Goal: Task Accomplishment & Management: Use online tool/utility

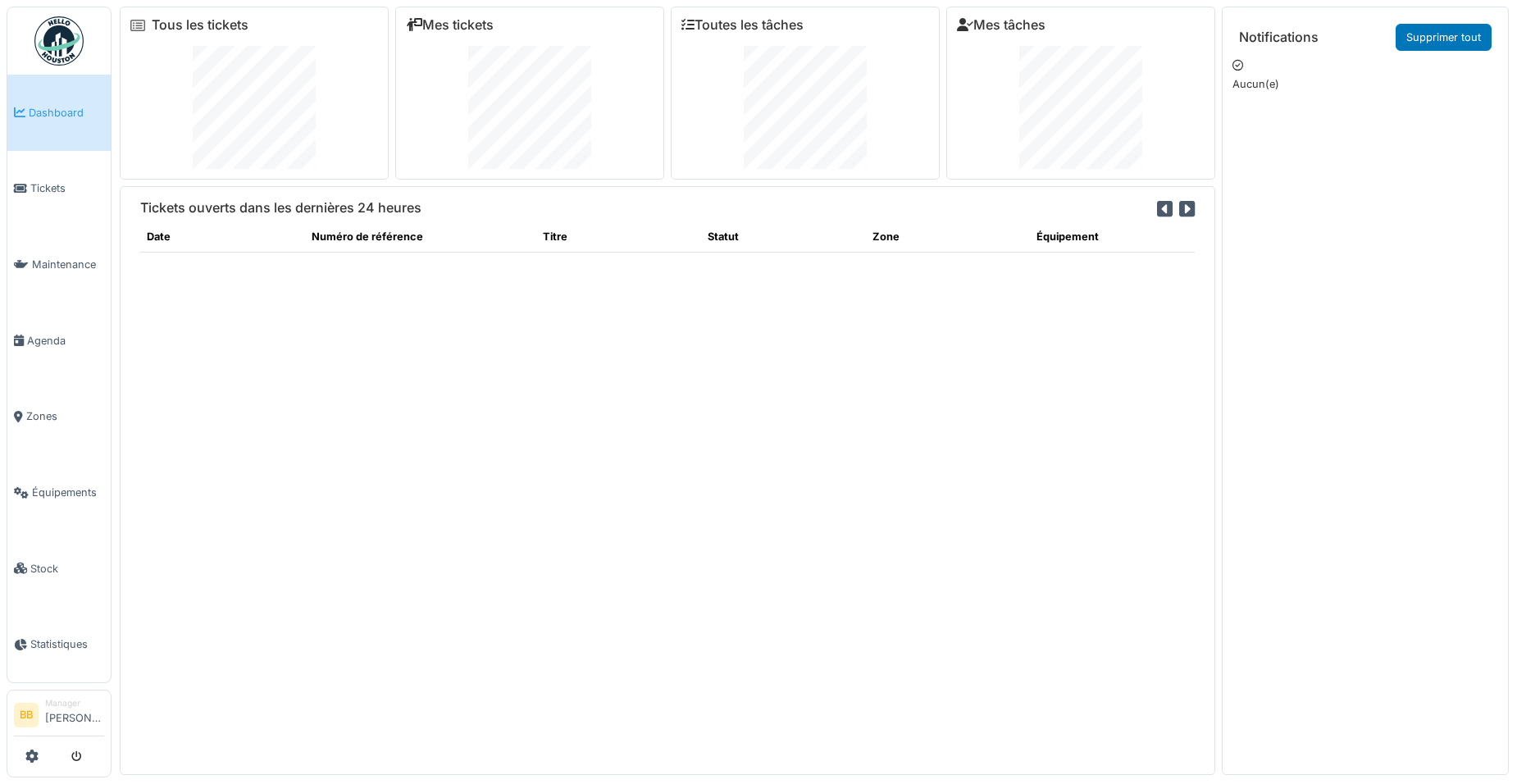
click at [66, 118] on span "Dashboard" at bounding box center [66, 112] width 75 height 16
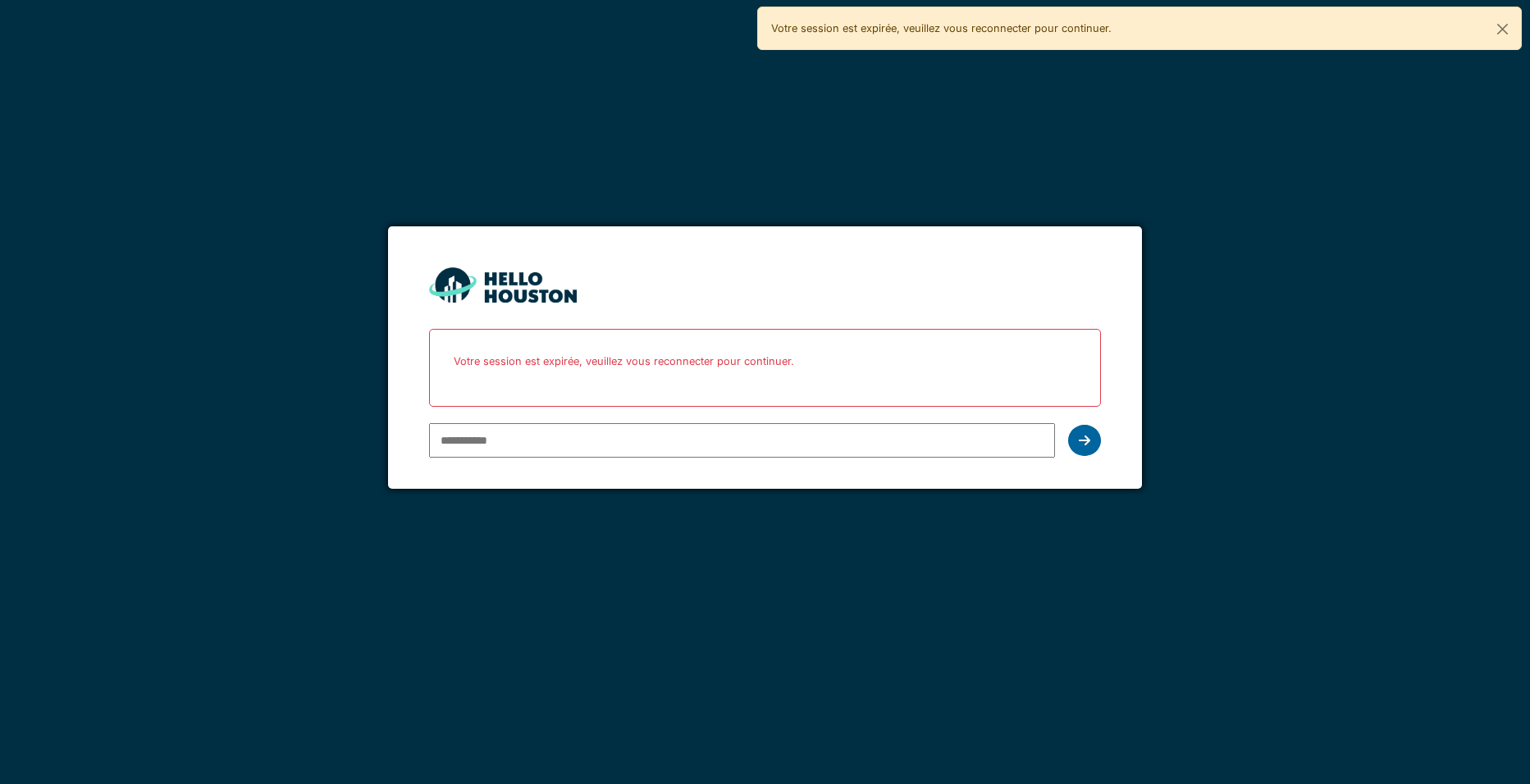
type input "**********"
click at [1089, 425] on div at bounding box center [1084, 440] width 32 height 32
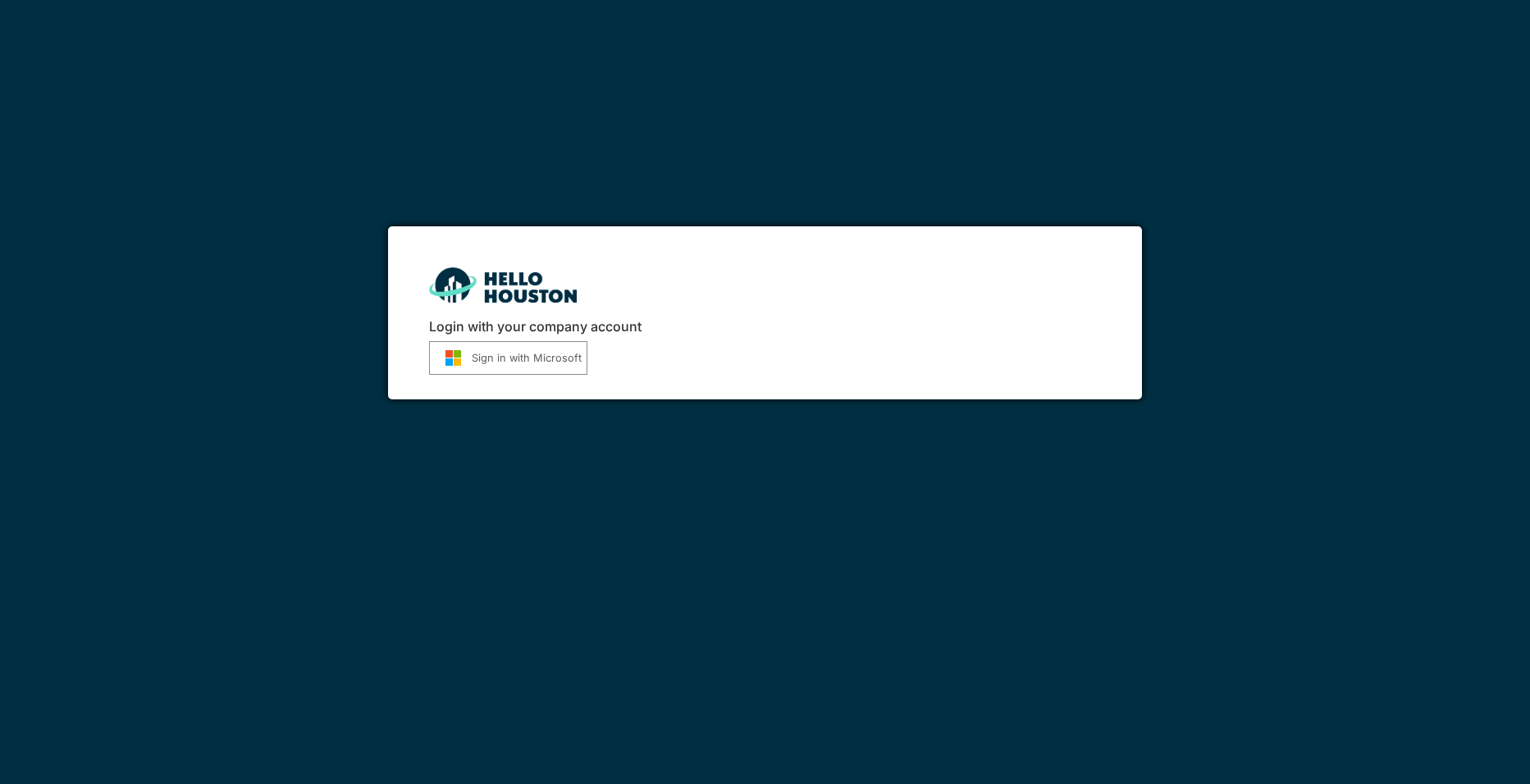
click at [513, 352] on button "Sign in with Microsoft" at bounding box center [508, 358] width 159 height 33
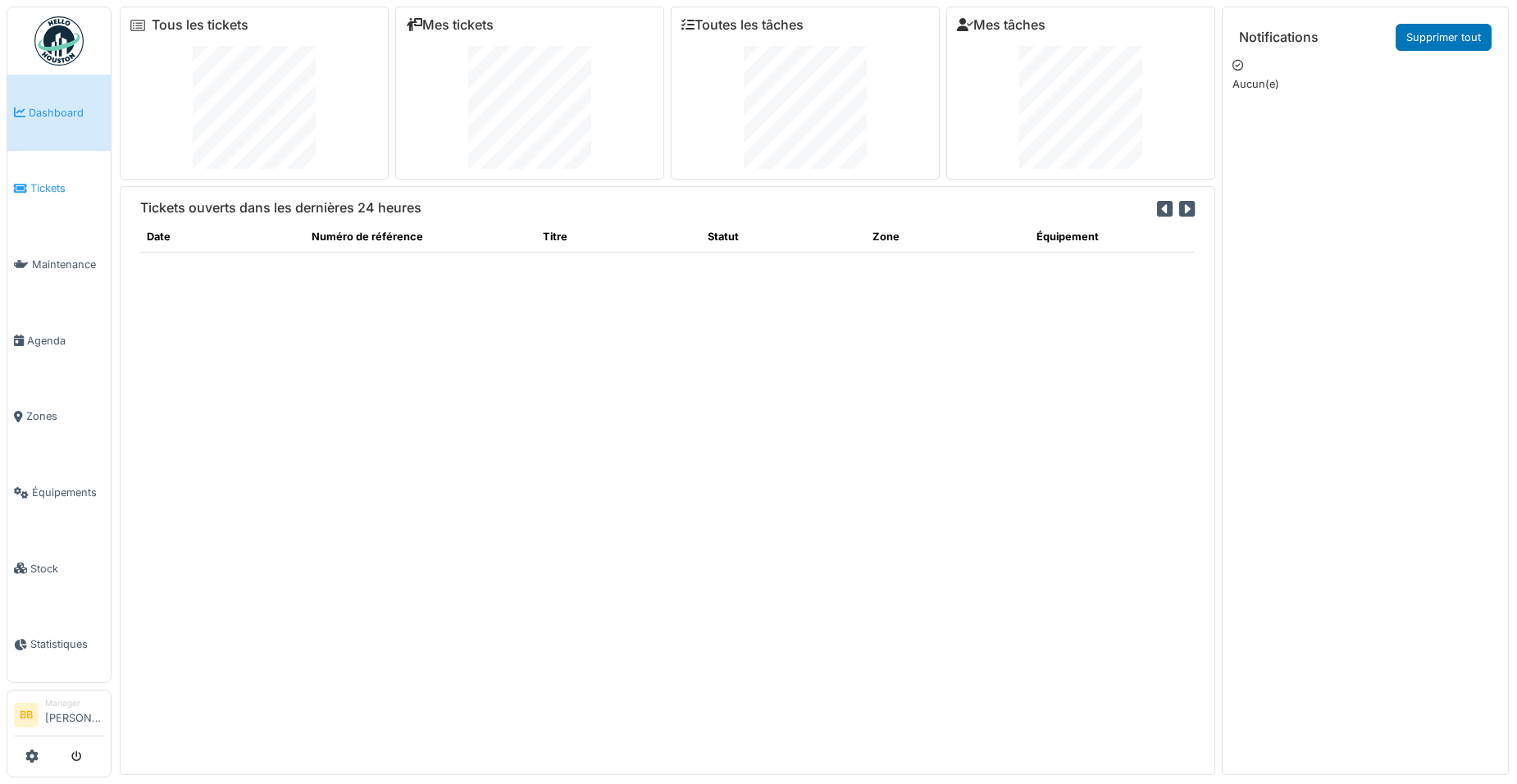
click at [33, 183] on span "Tickets" at bounding box center [68, 188] width 74 height 16
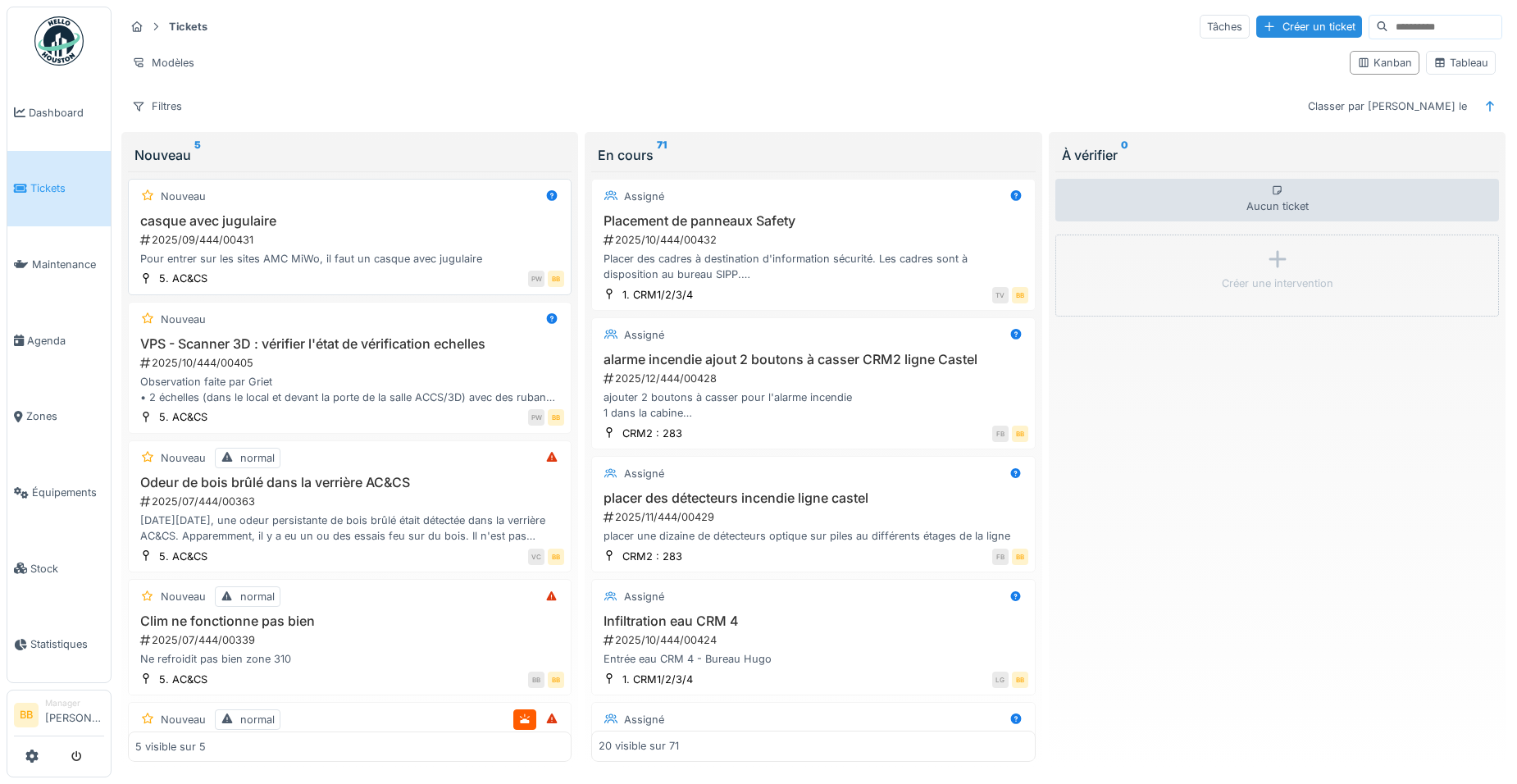
click at [249, 250] on div "casque avec jugulaire 2025/09/444/00431 Pour entrer sur les sites AMC MiWo, il …" at bounding box center [349, 240] width 429 height 54
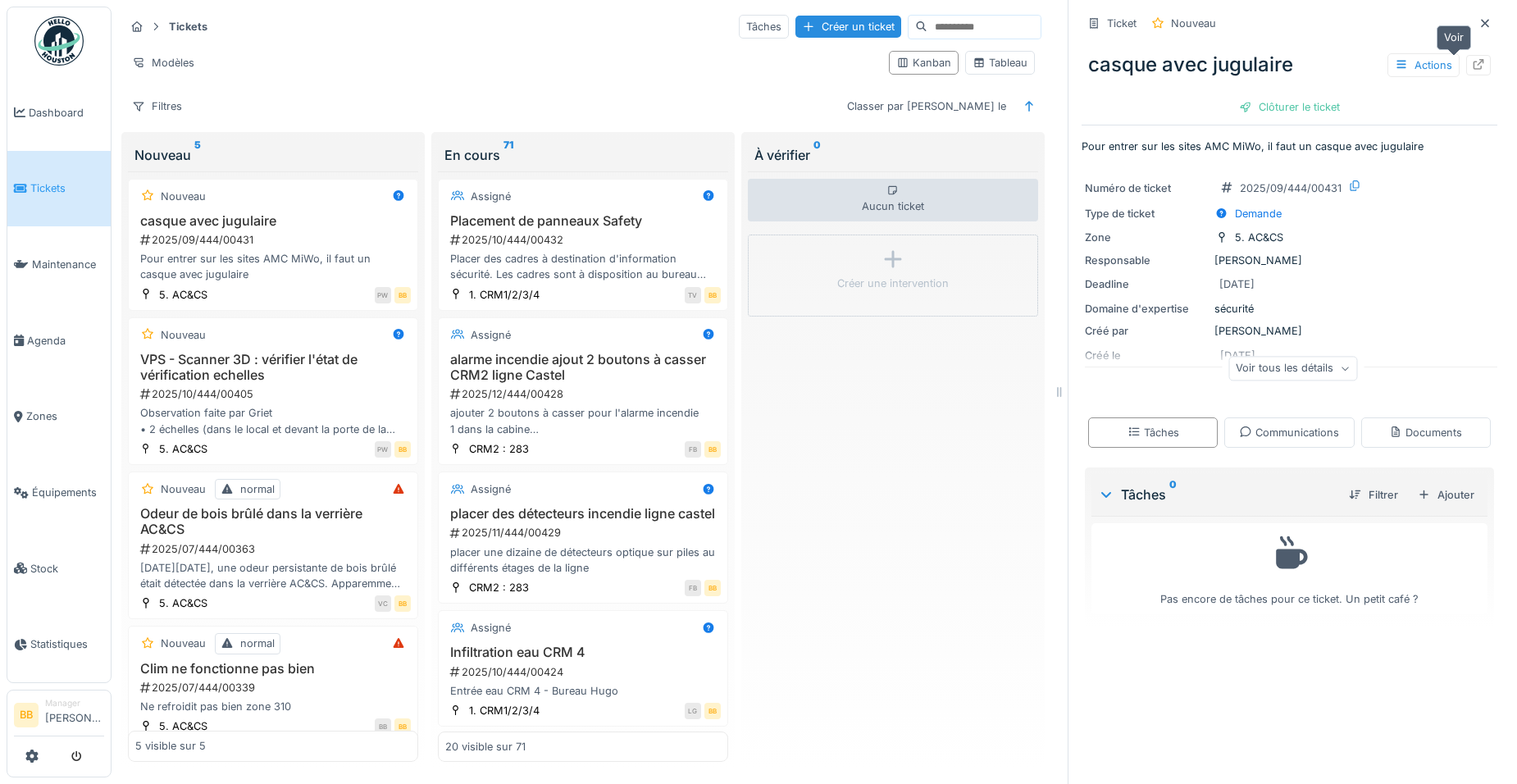
click at [1472, 66] on icon at bounding box center [1478, 65] width 13 height 11
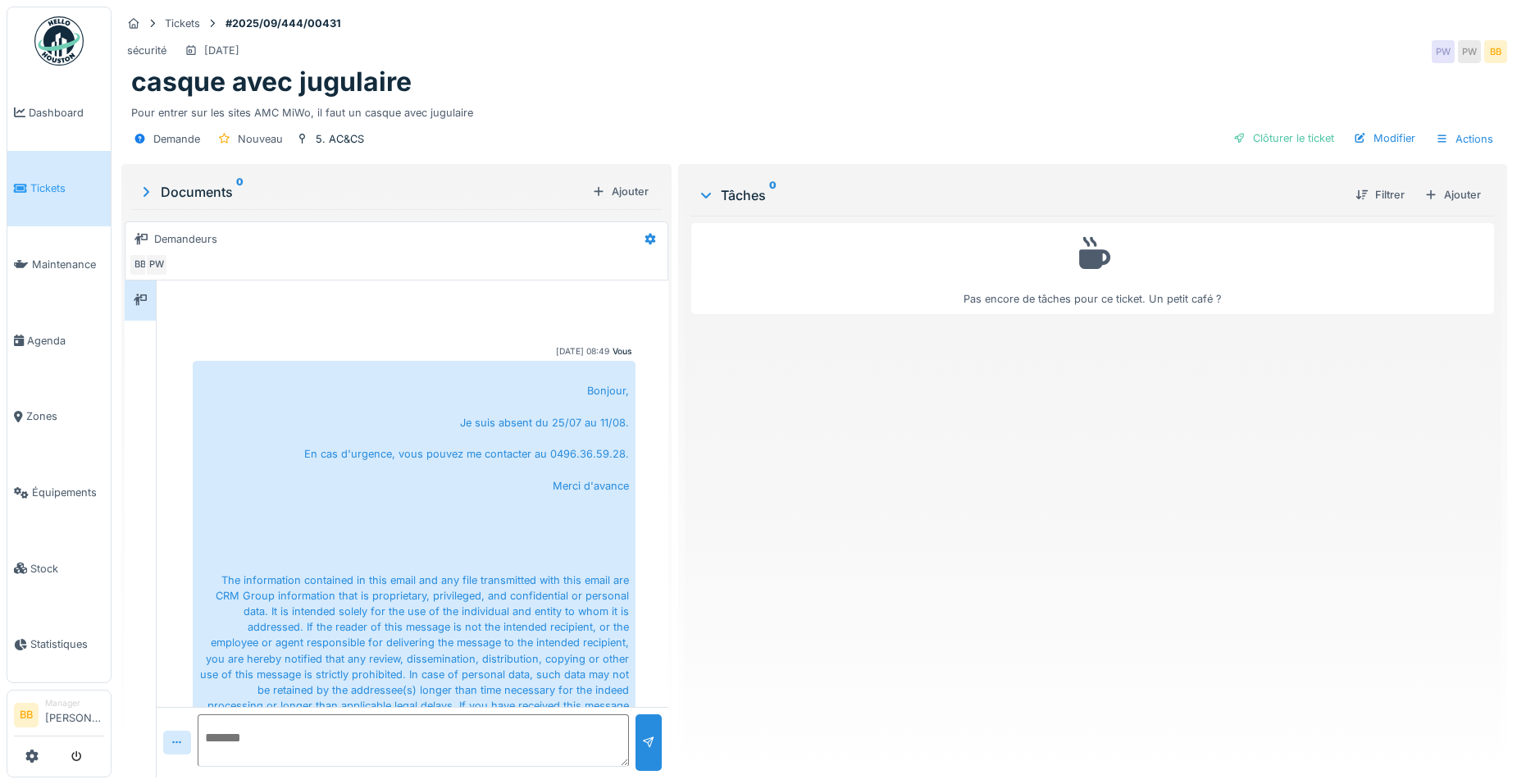
scroll to position [68, 0]
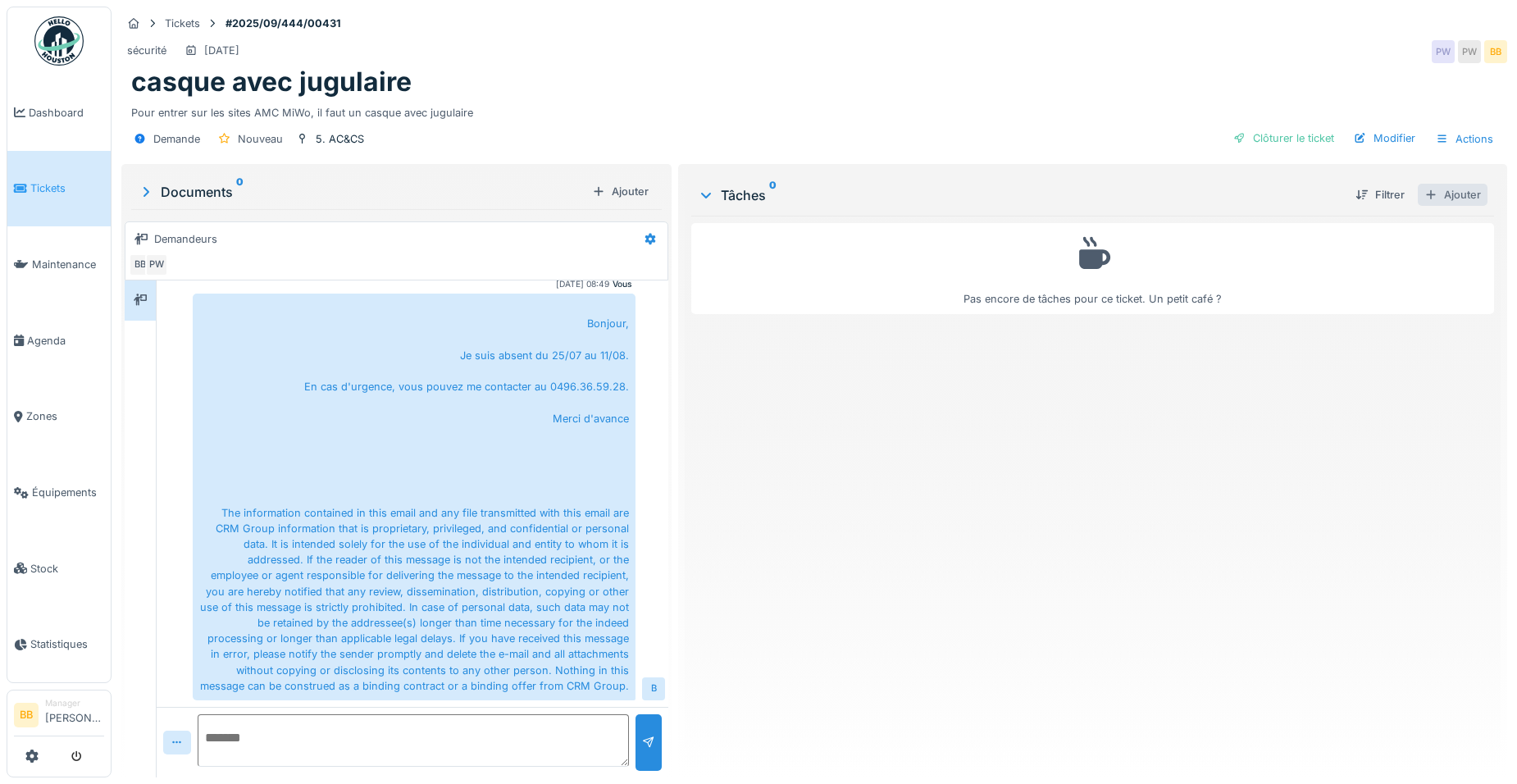
click at [1442, 202] on div "Ajouter" at bounding box center [1452, 195] width 70 height 22
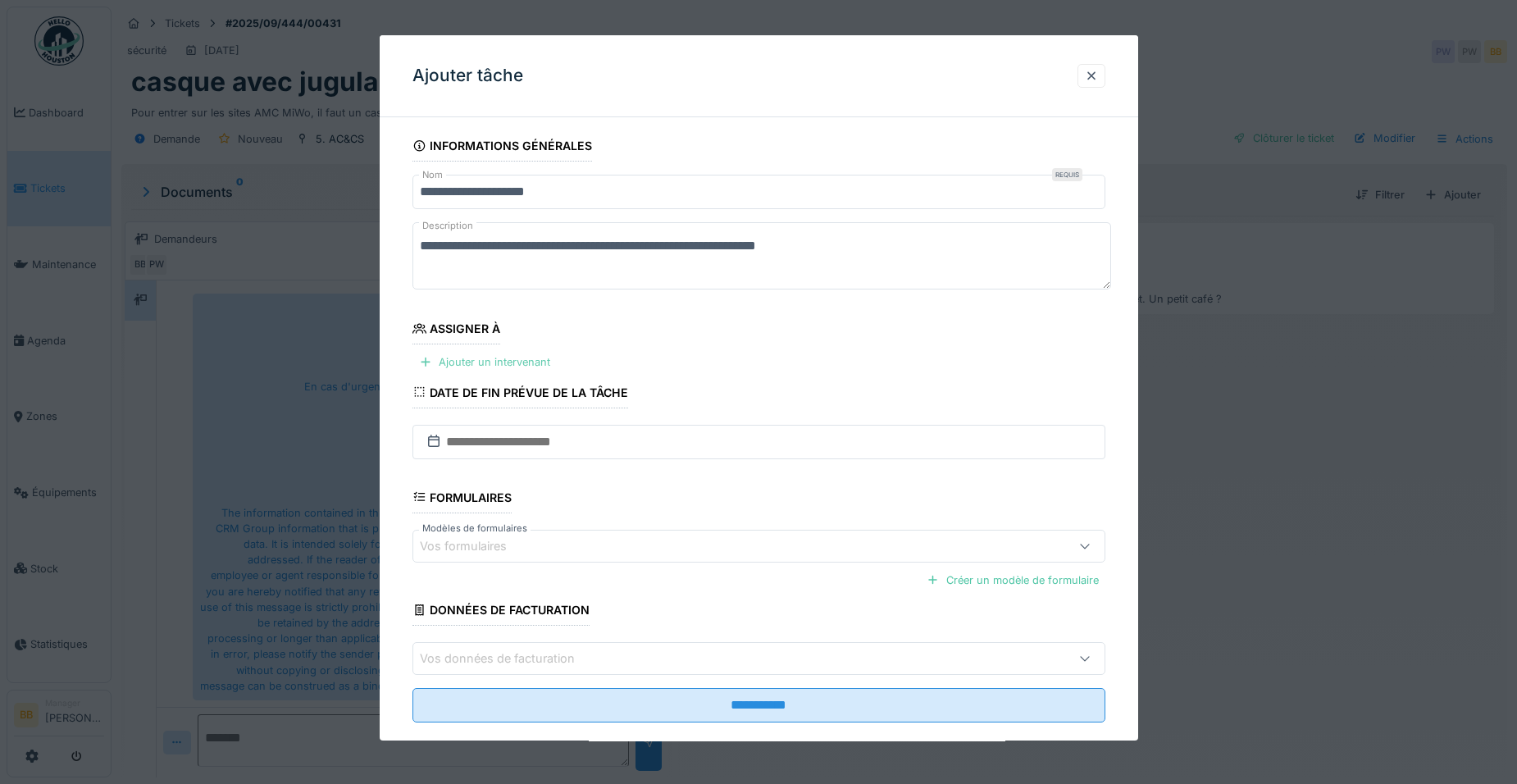
click at [497, 366] on div "Ajouter un intervenant" at bounding box center [485, 362] width 145 height 22
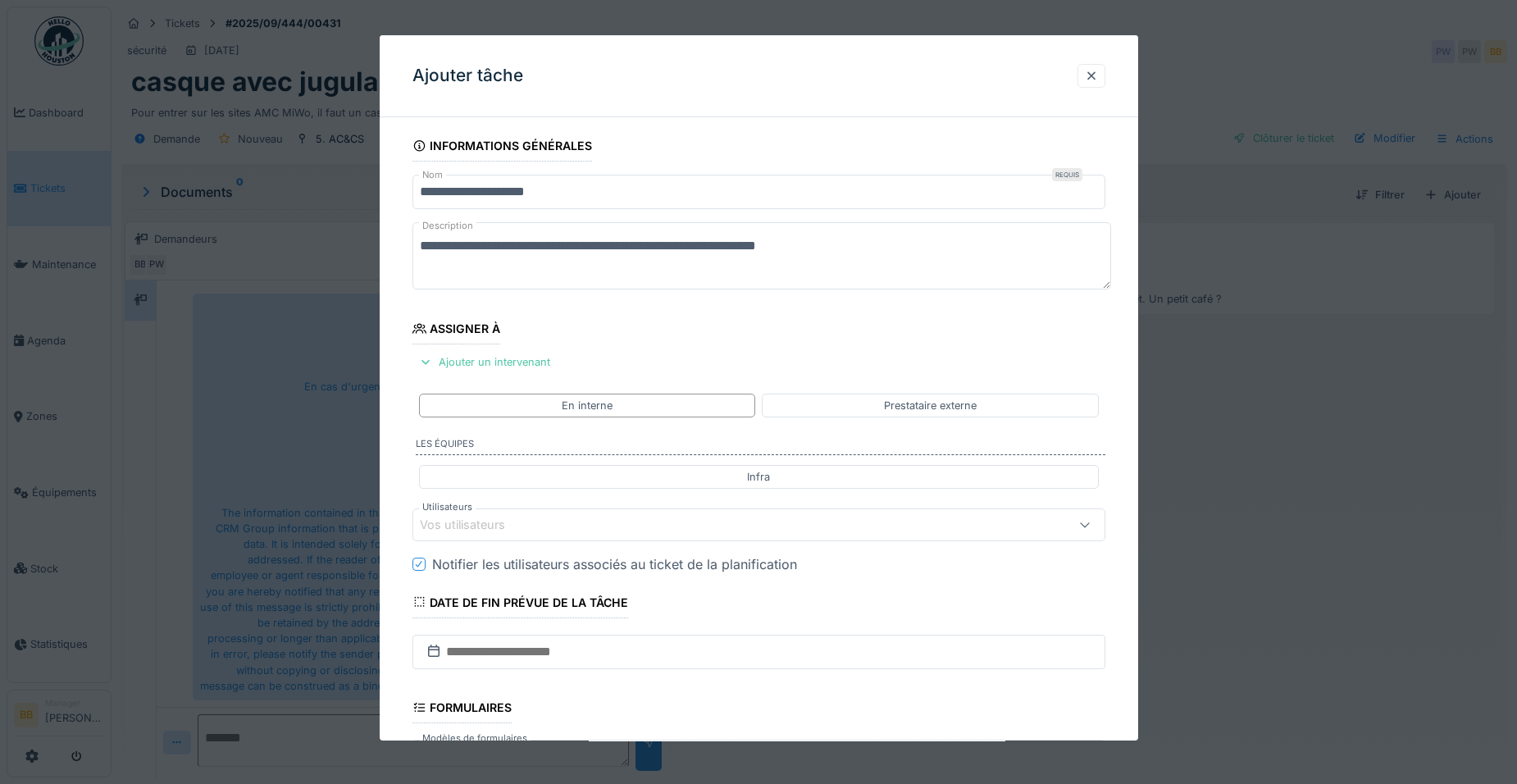
click at [537, 536] on div "Vos utilisateurs" at bounding box center [759, 525] width 693 height 32
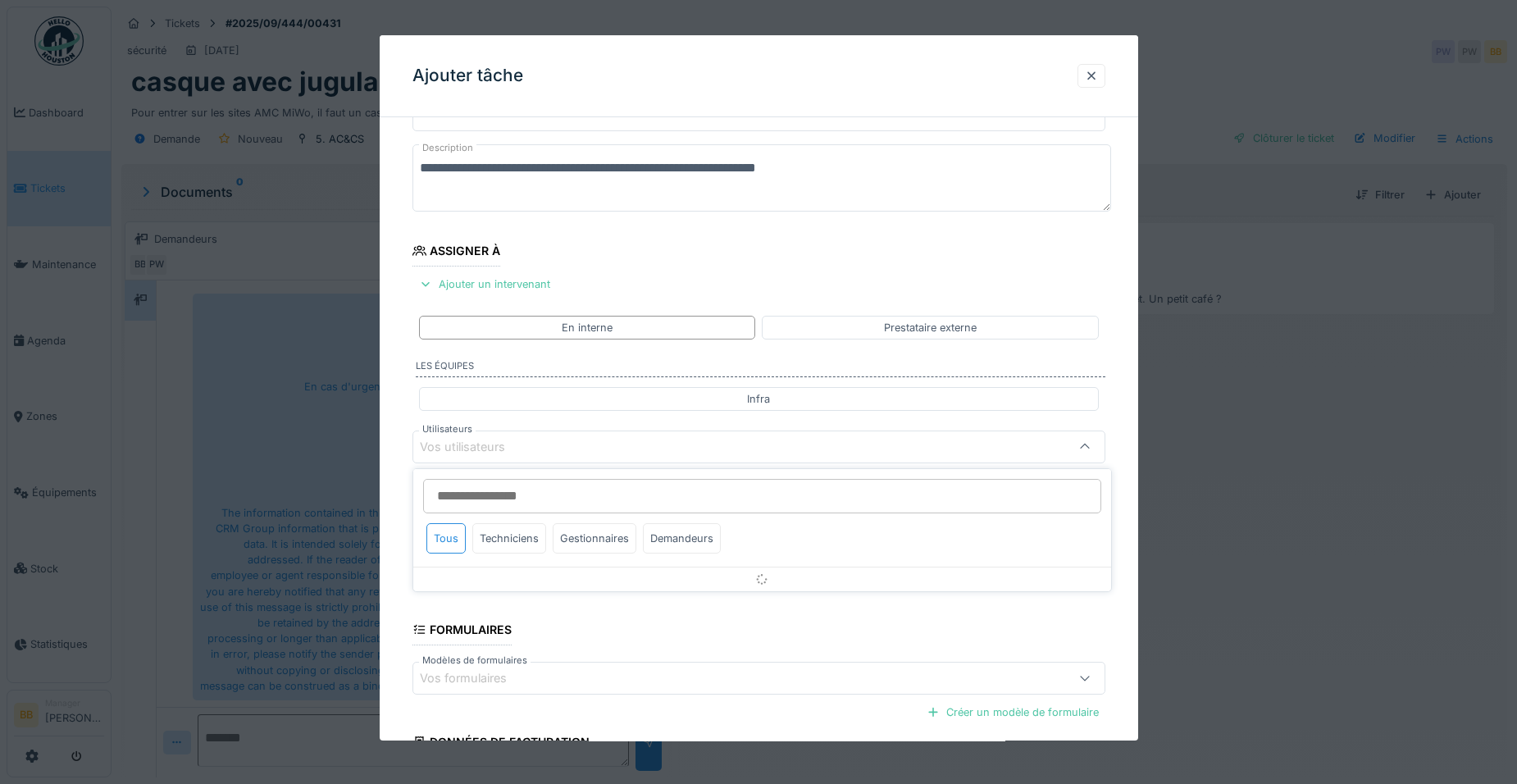
scroll to position [137, 0]
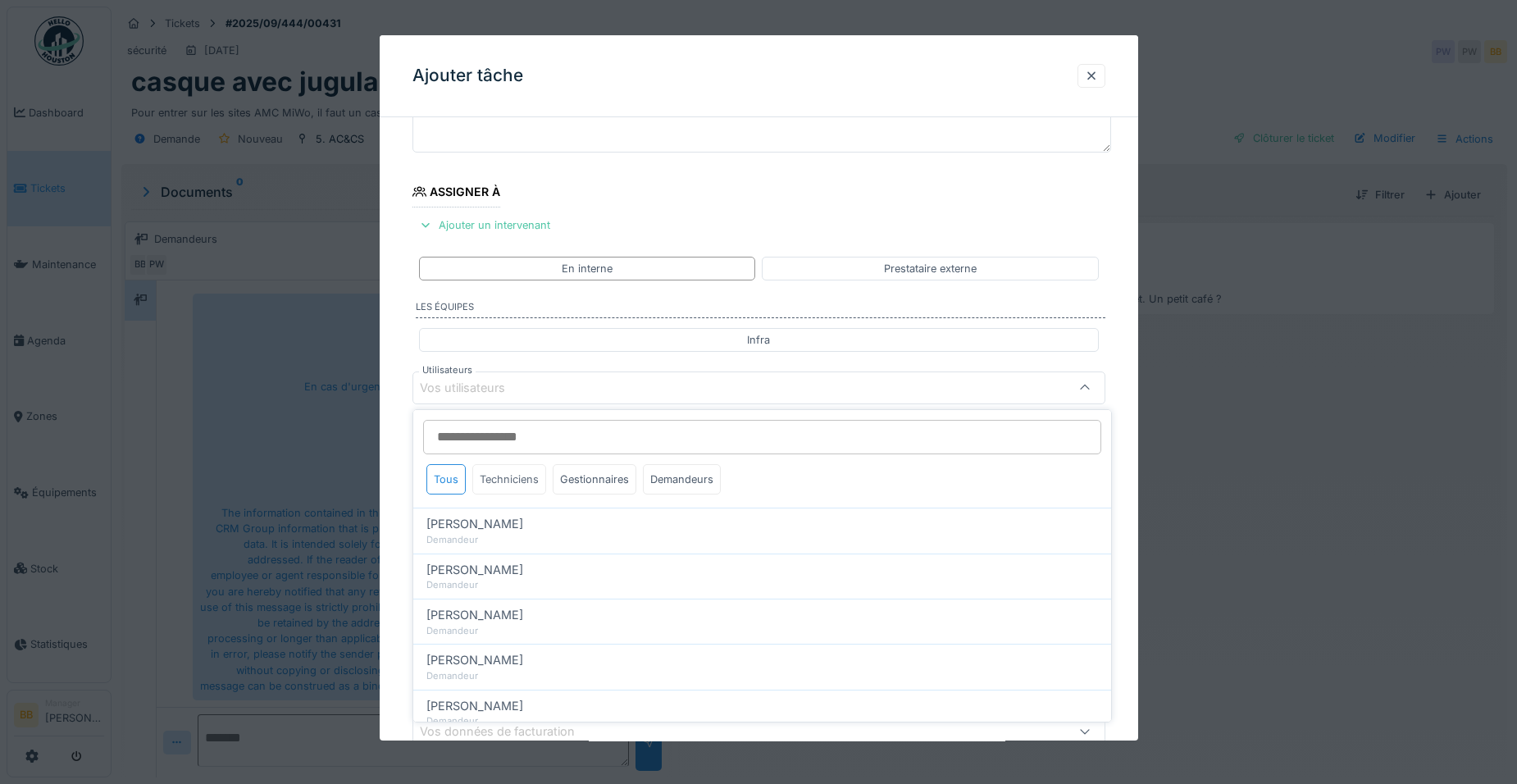
click at [529, 492] on div "Techniciens" at bounding box center [510, 479] width 74 height 31
click at [524, 491] on div "Techniciens" at bounding box center [510, 479] width 74 height 31
click at [517, 482] on div "Techniciens" at bounding box center [510, 479] width 74 height 31
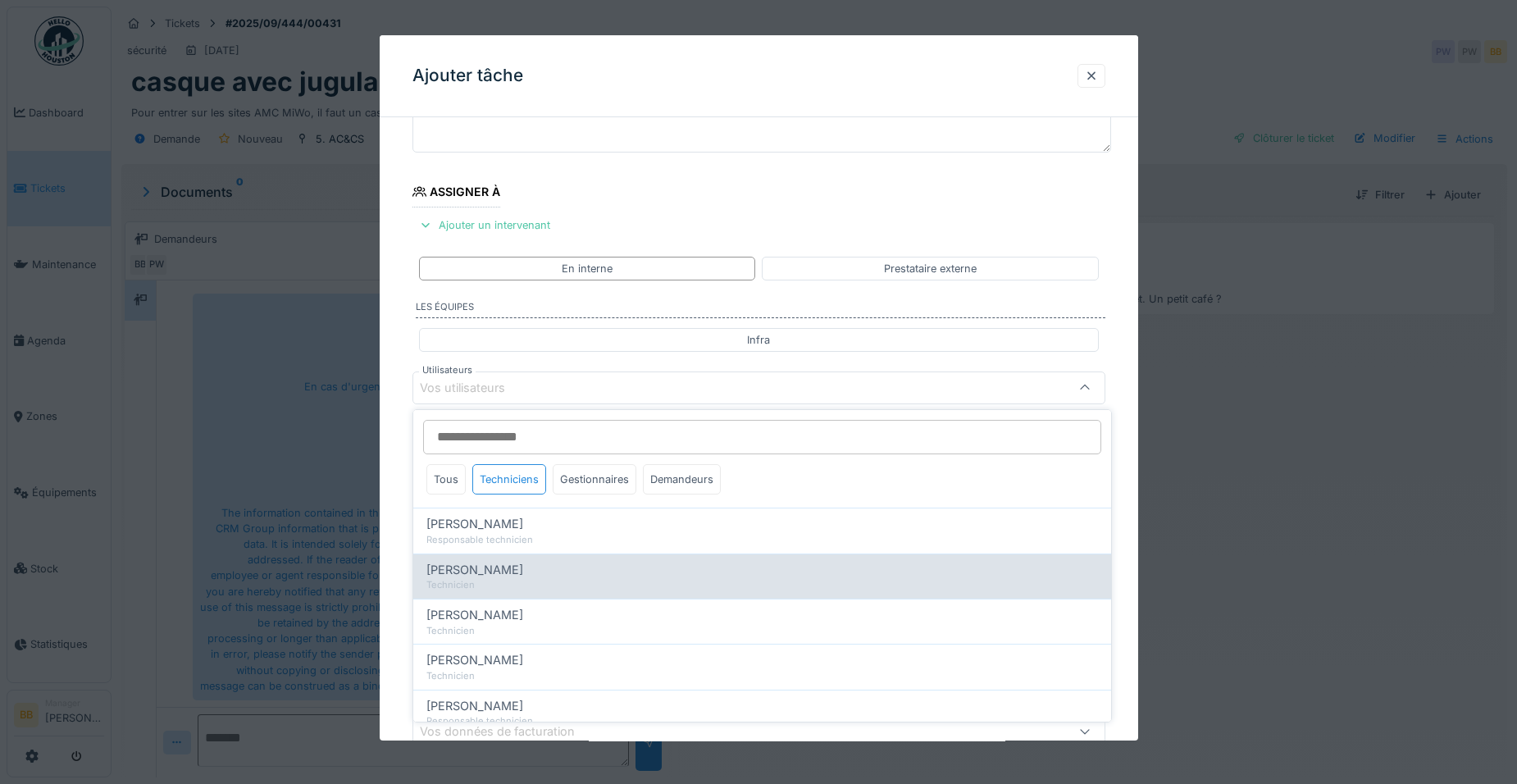
scroll to position [43, 0]
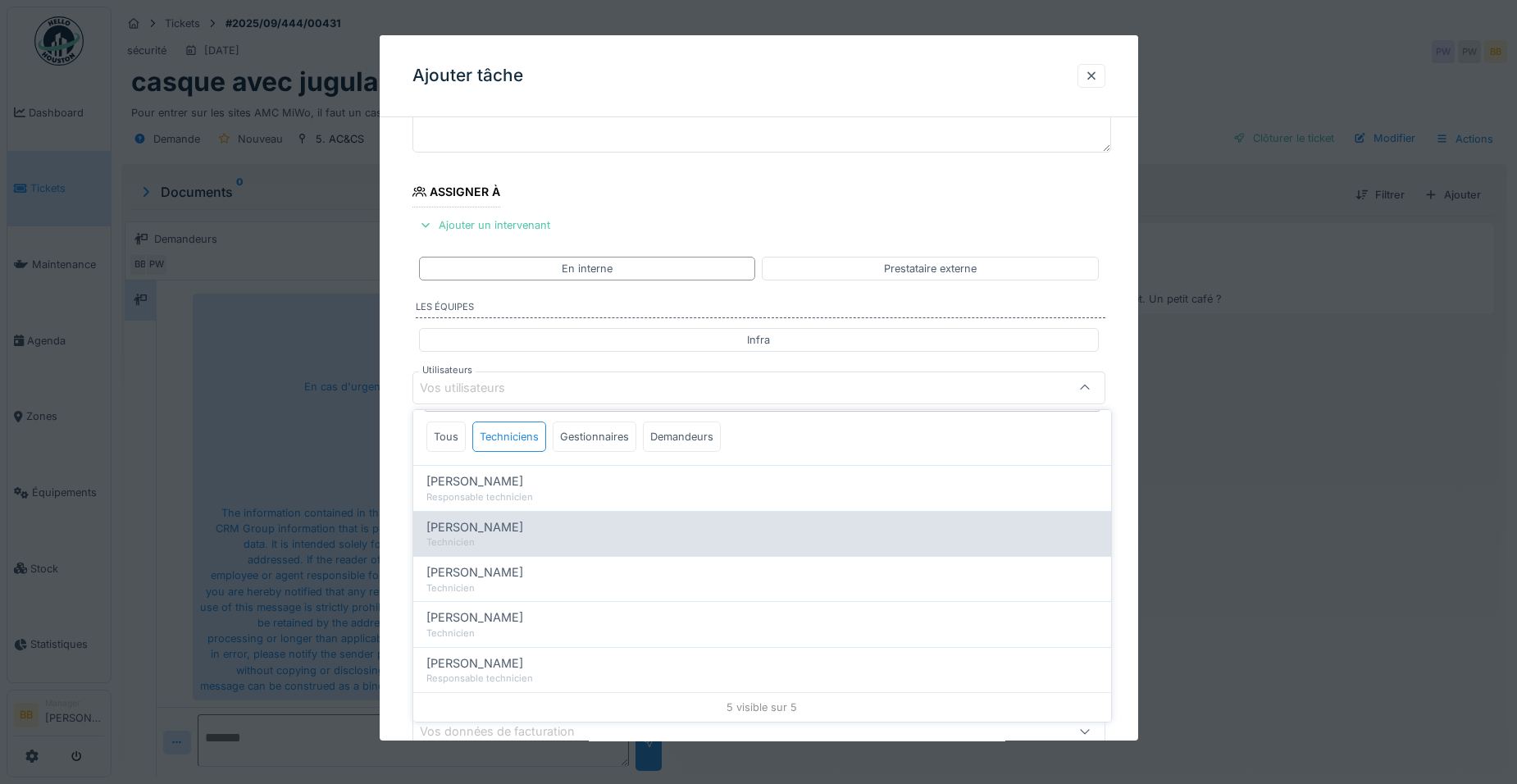
click at [576, 521] on div "Leonardo Alaimo" at bounding box center [762, 526] width 672 height 18
type input "*****"
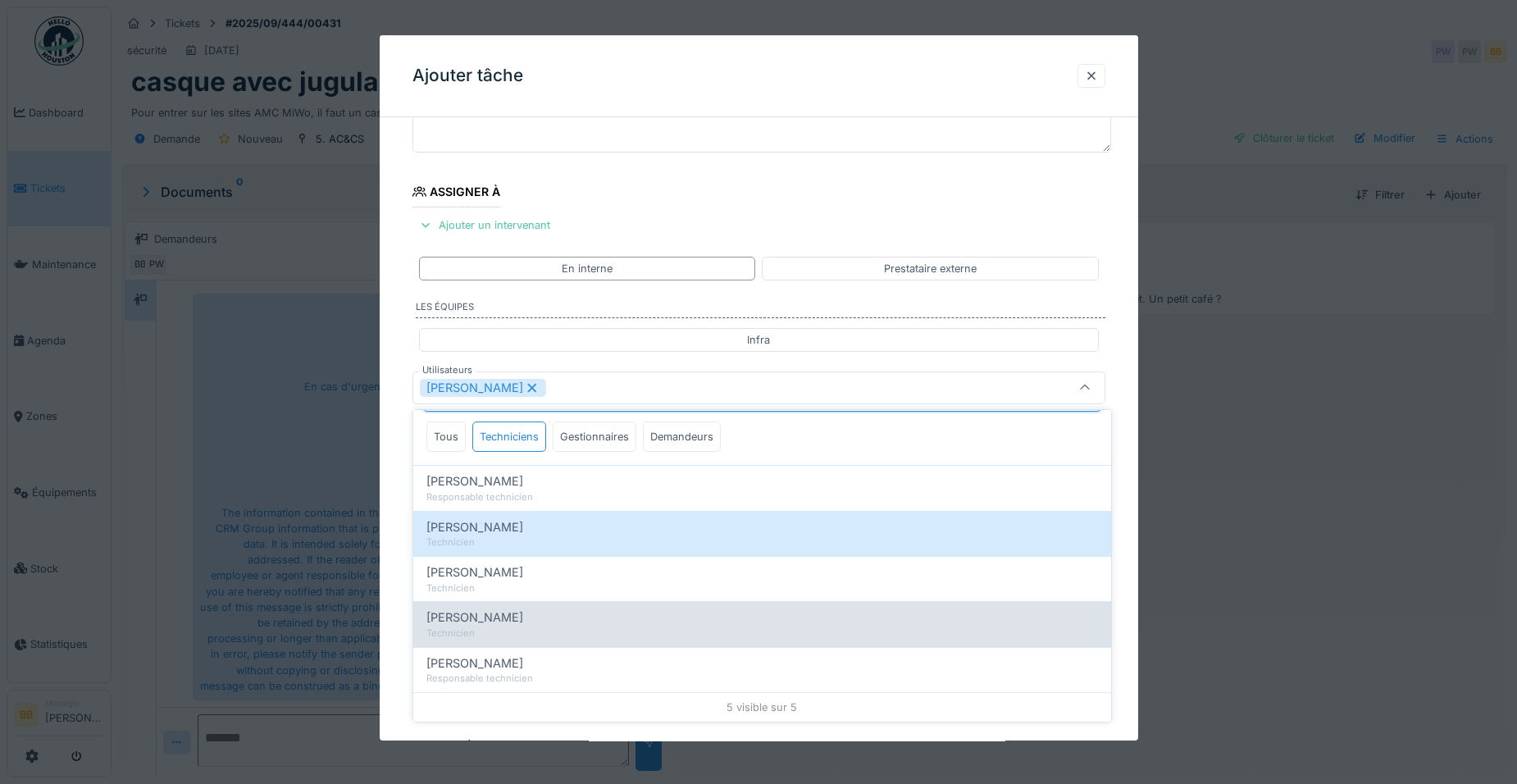
scroll to position [12, 0]
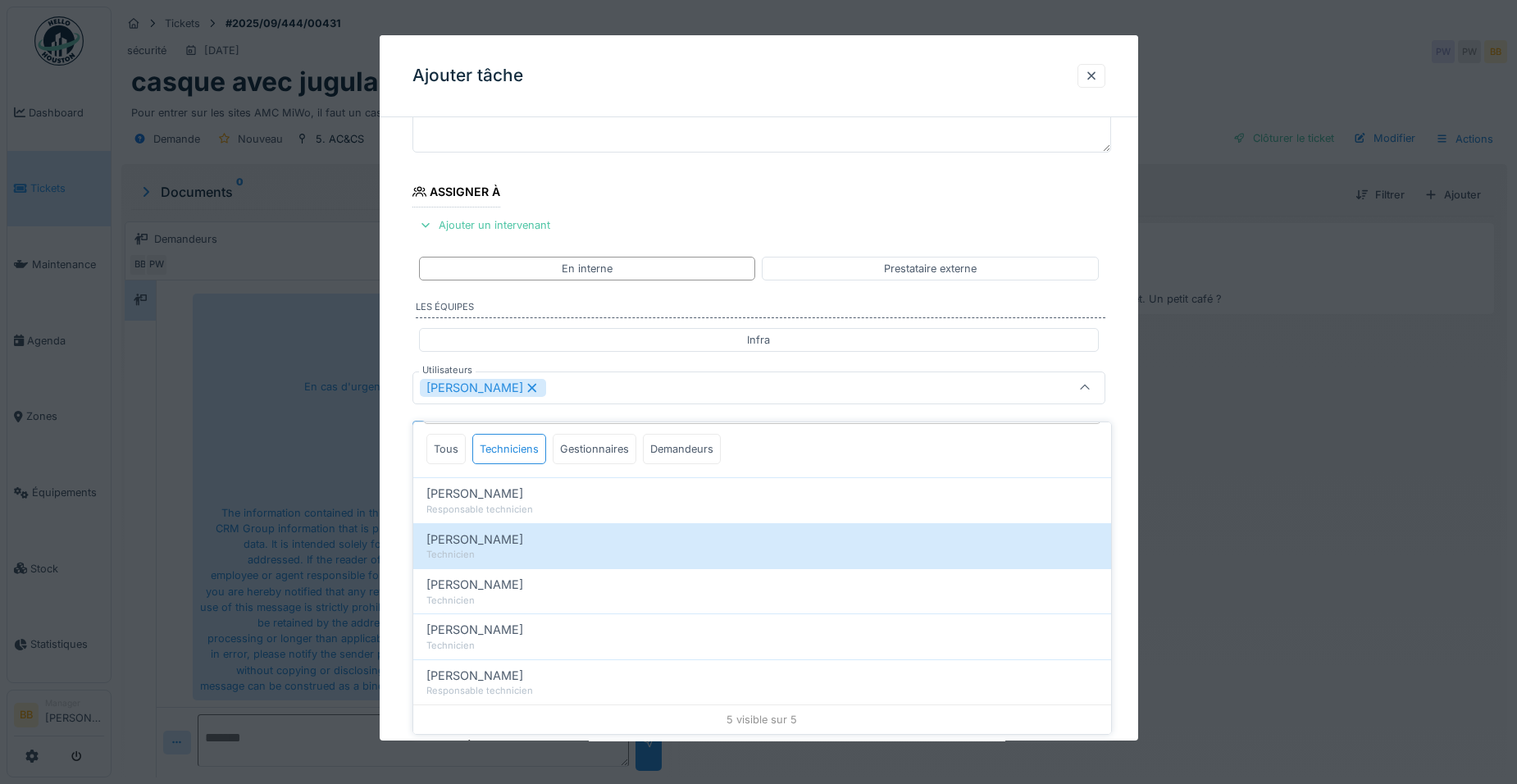
click at [1132, 538] on div "**********" at bounding box center [759, 449] width 758 height 912
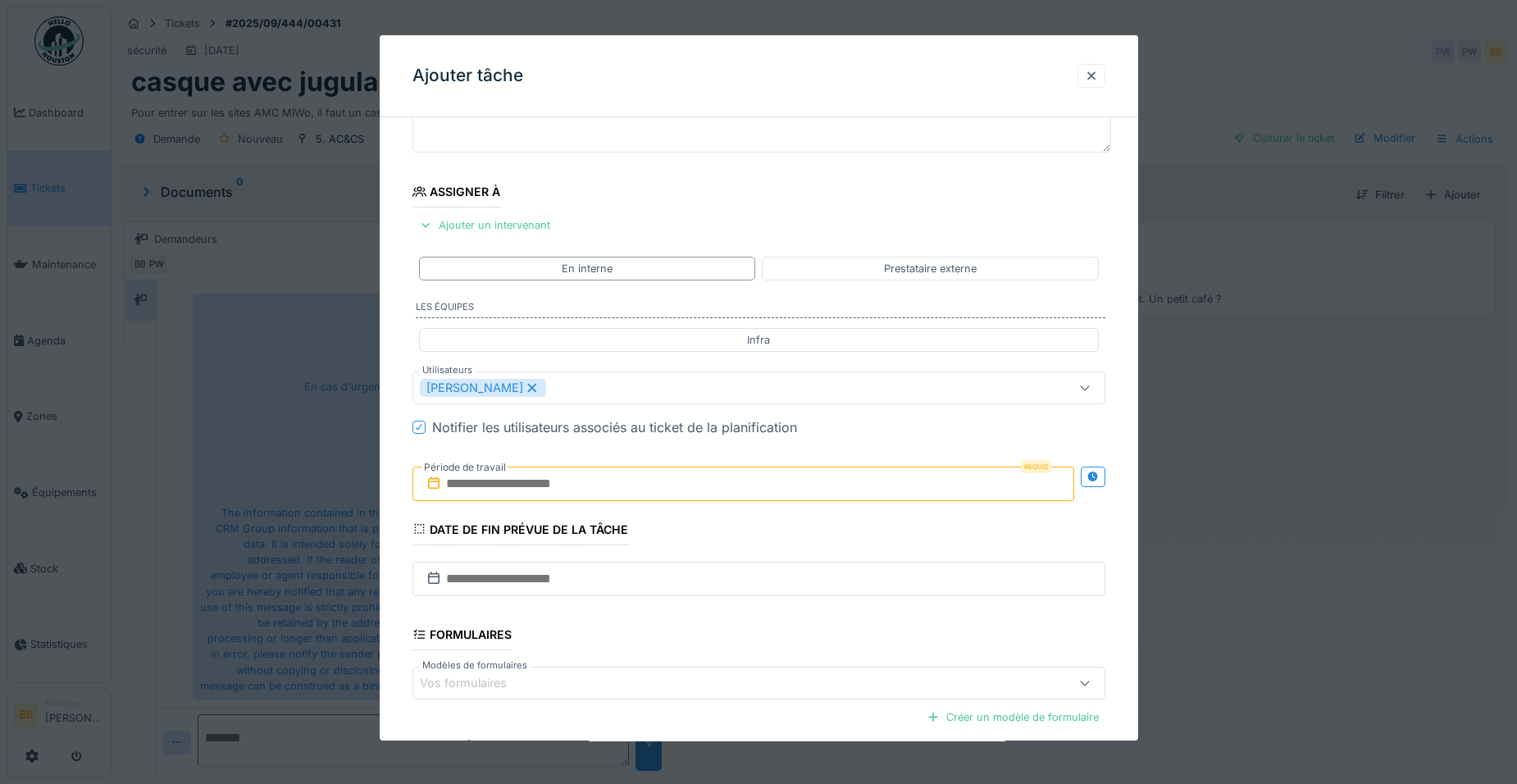
click at [635, 480] on input "text" at bounding box center [743, 483] width 662 height 34
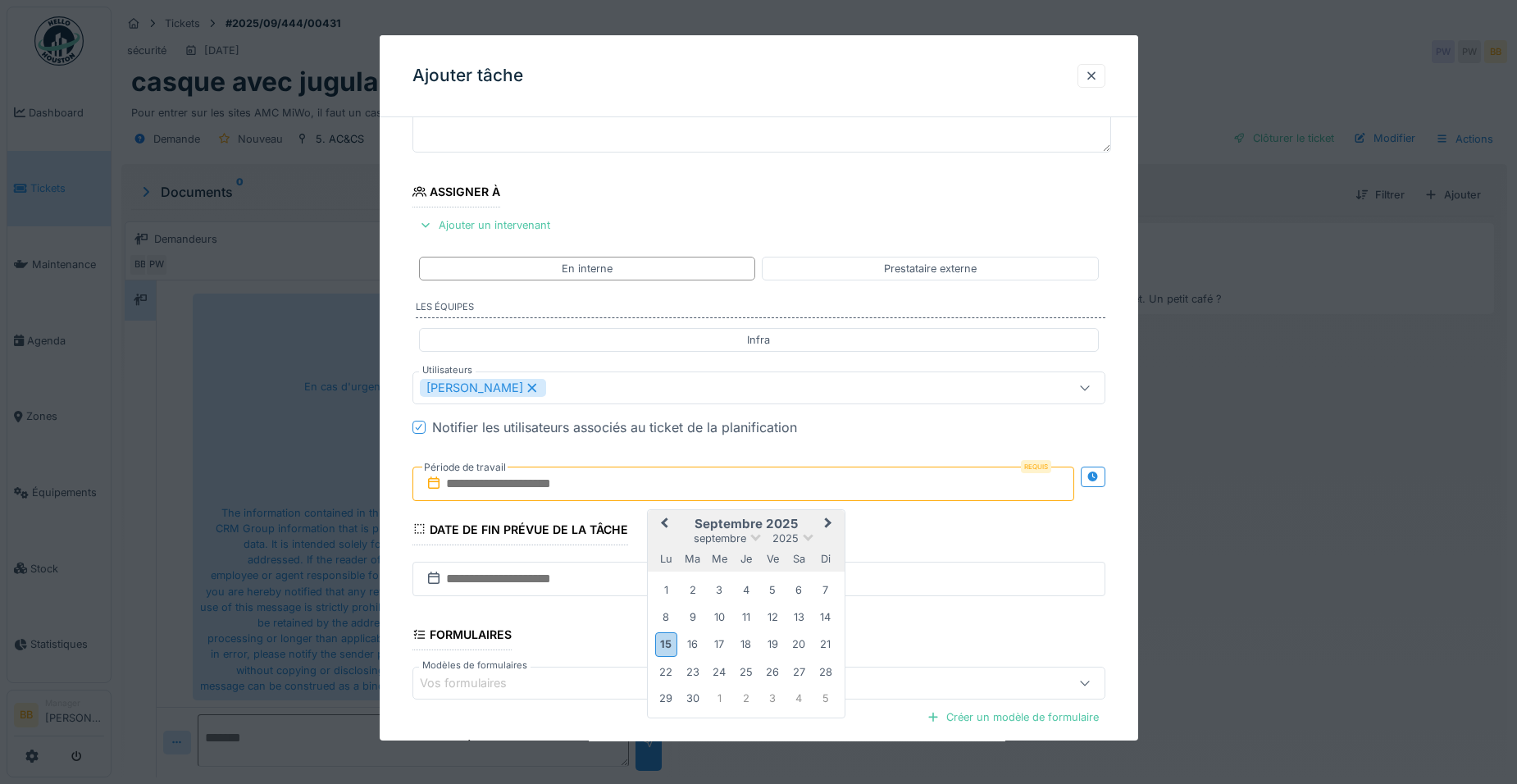
click at [761, 523] on h2 "septembre 2025" at bounding box center [746, 524] width 196 height 15
click at [662, 646] on div "15" at bounding box center [666, 644] width 22 height 24
click at [743, 652] on div "18" at bounding box center [746, 644] width 22 height 22
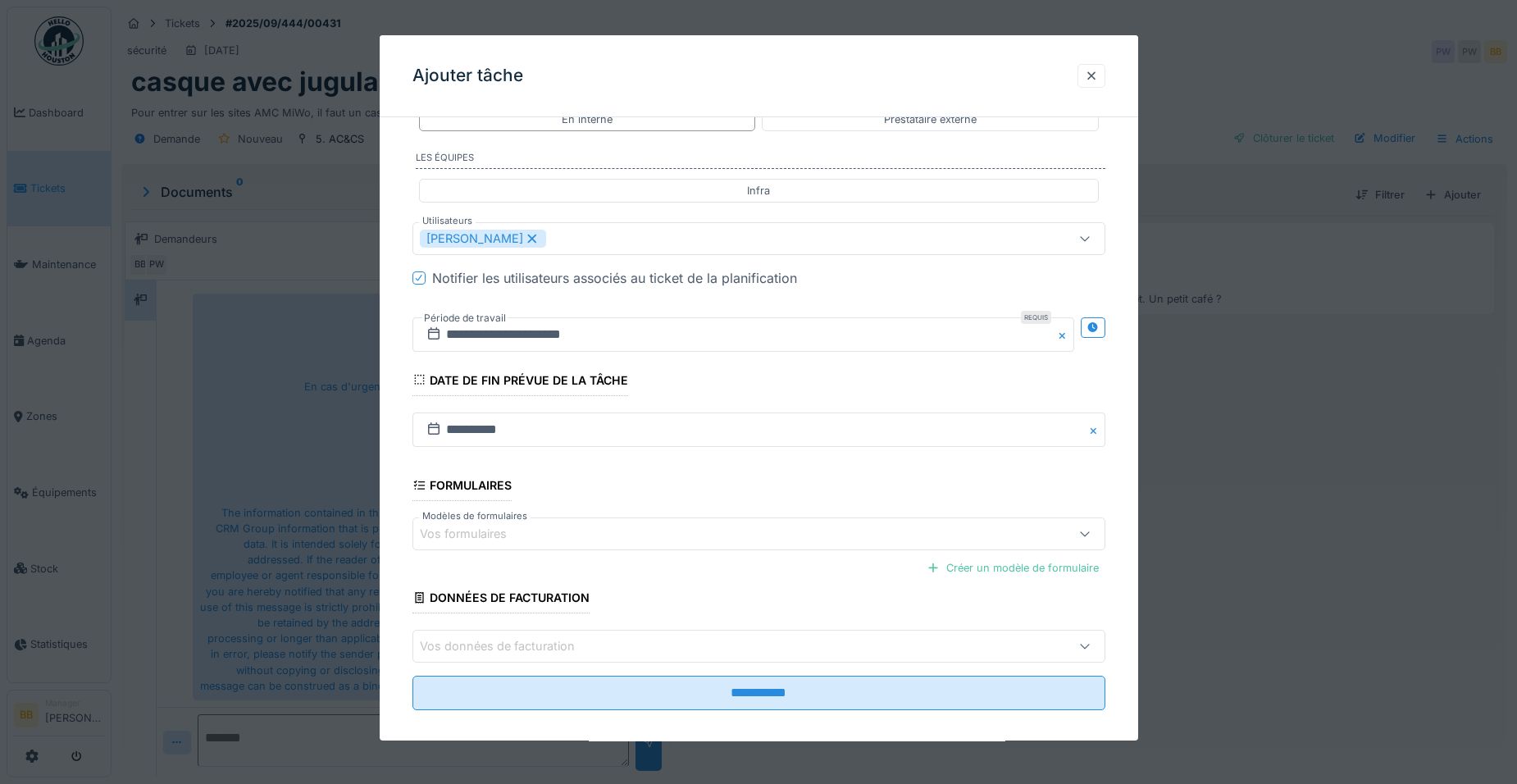
scroll to position [302, 0]
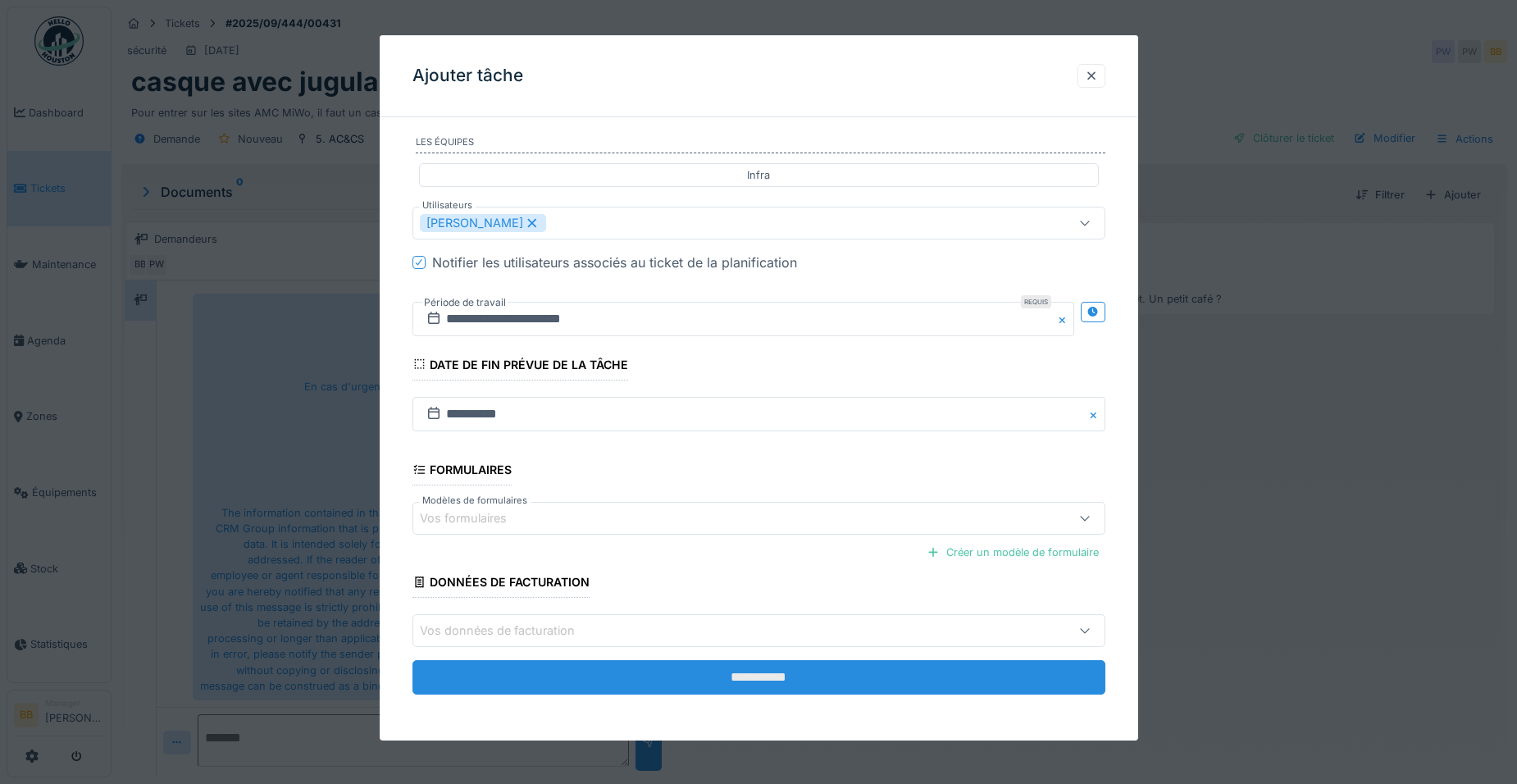
click at [726, 688] on input "**********" at bounding box center [759, 677] width 693 height 34
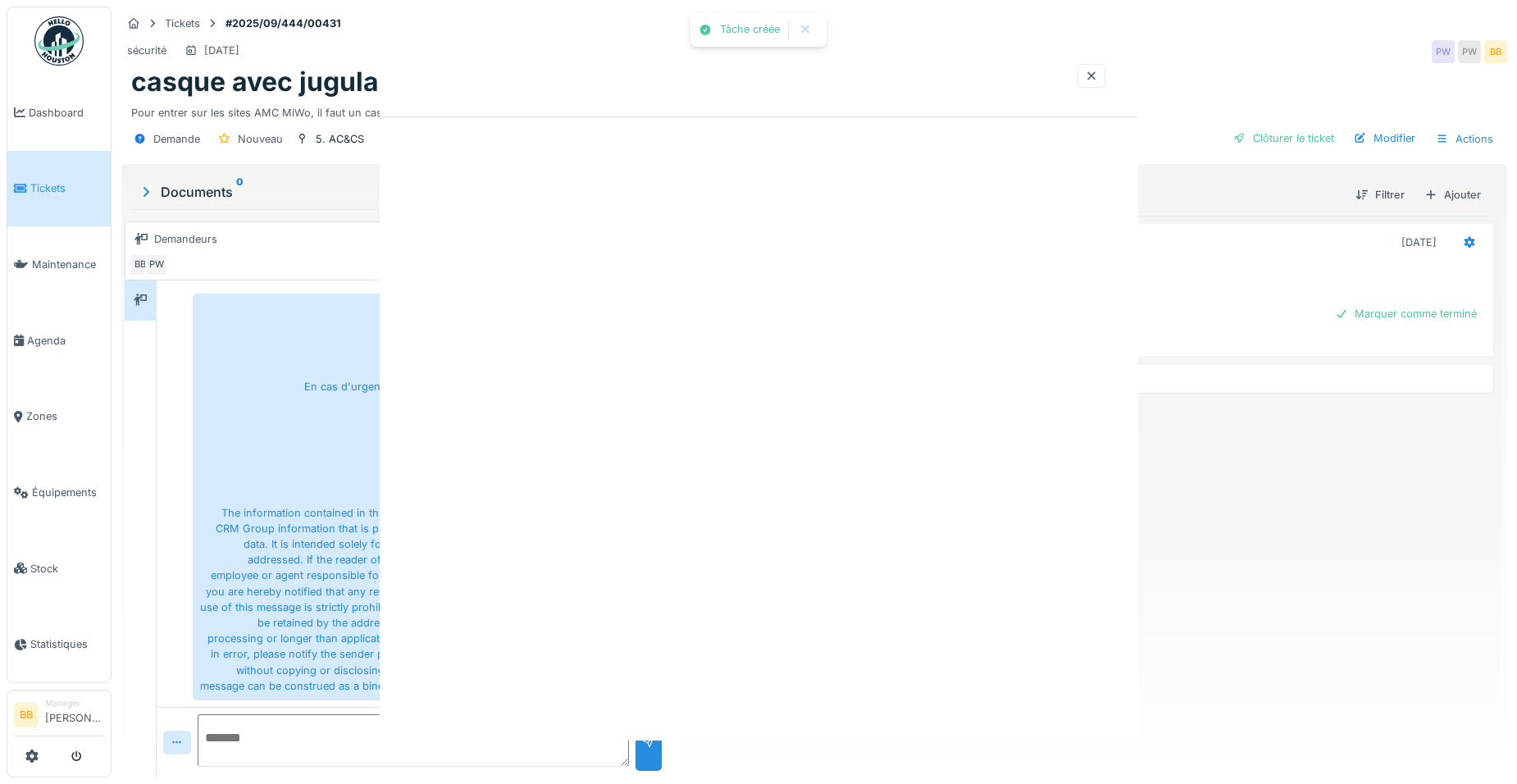
scroll to position [0, 0]
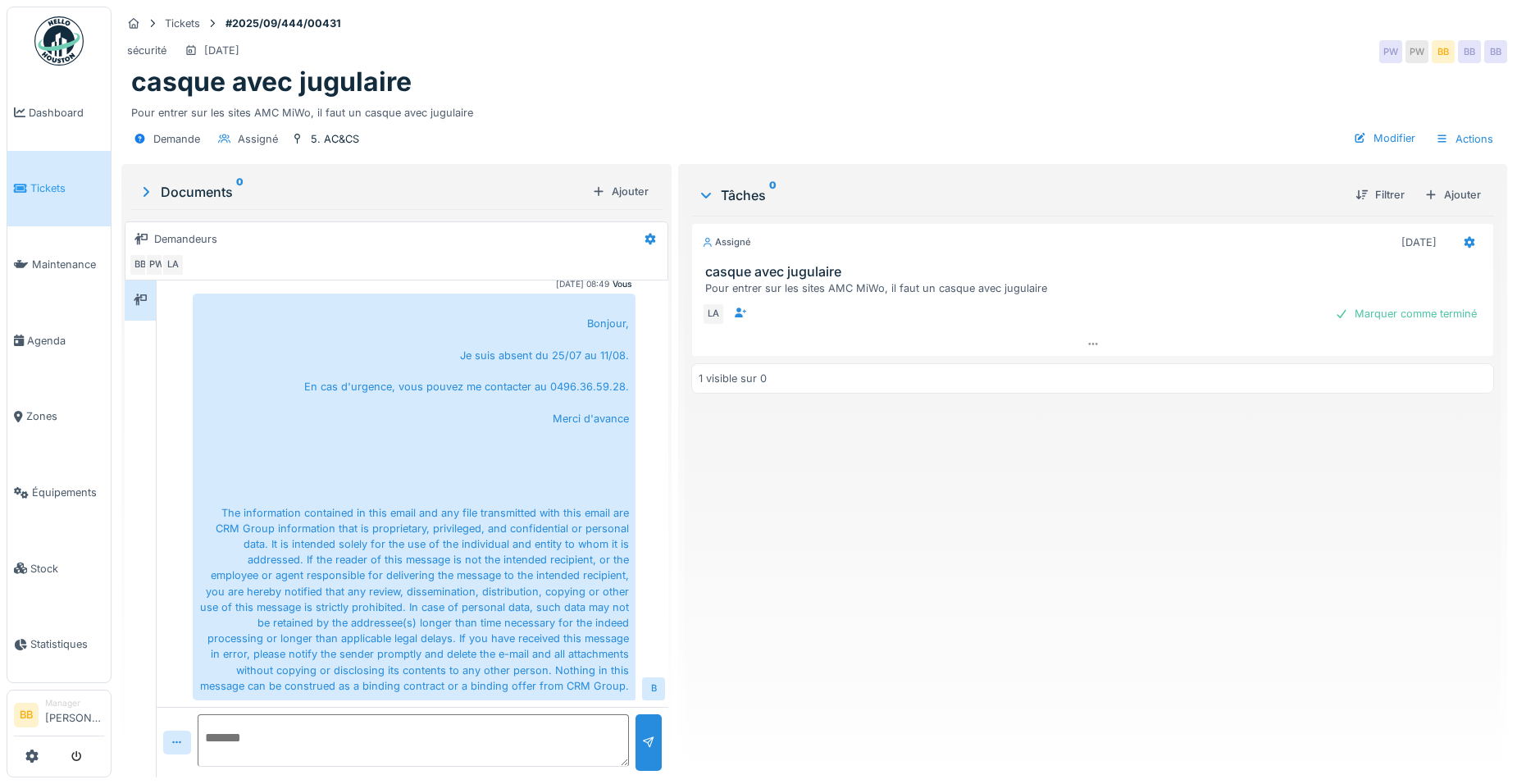
click at [358, 731] on textarea at bounding box center [412, 740] width 431 height 53
type textarea "**********"
click at [656, 741] on div at bounding box center [649, 742] width 26 height 57
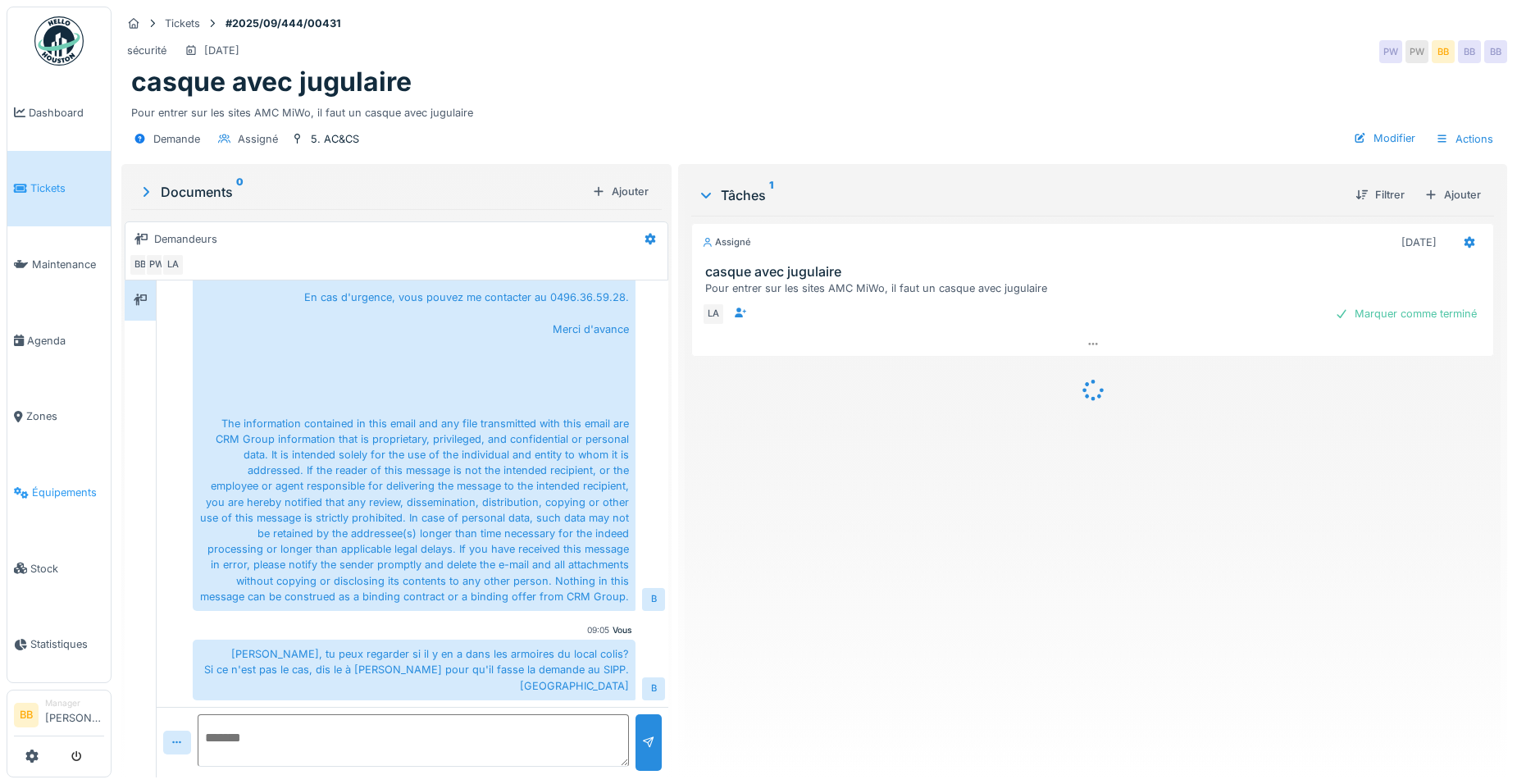
scroll to position [0, 0]
click at [49, 414] on span "Zones" at bounding box center [65, 416] width 78 height 16
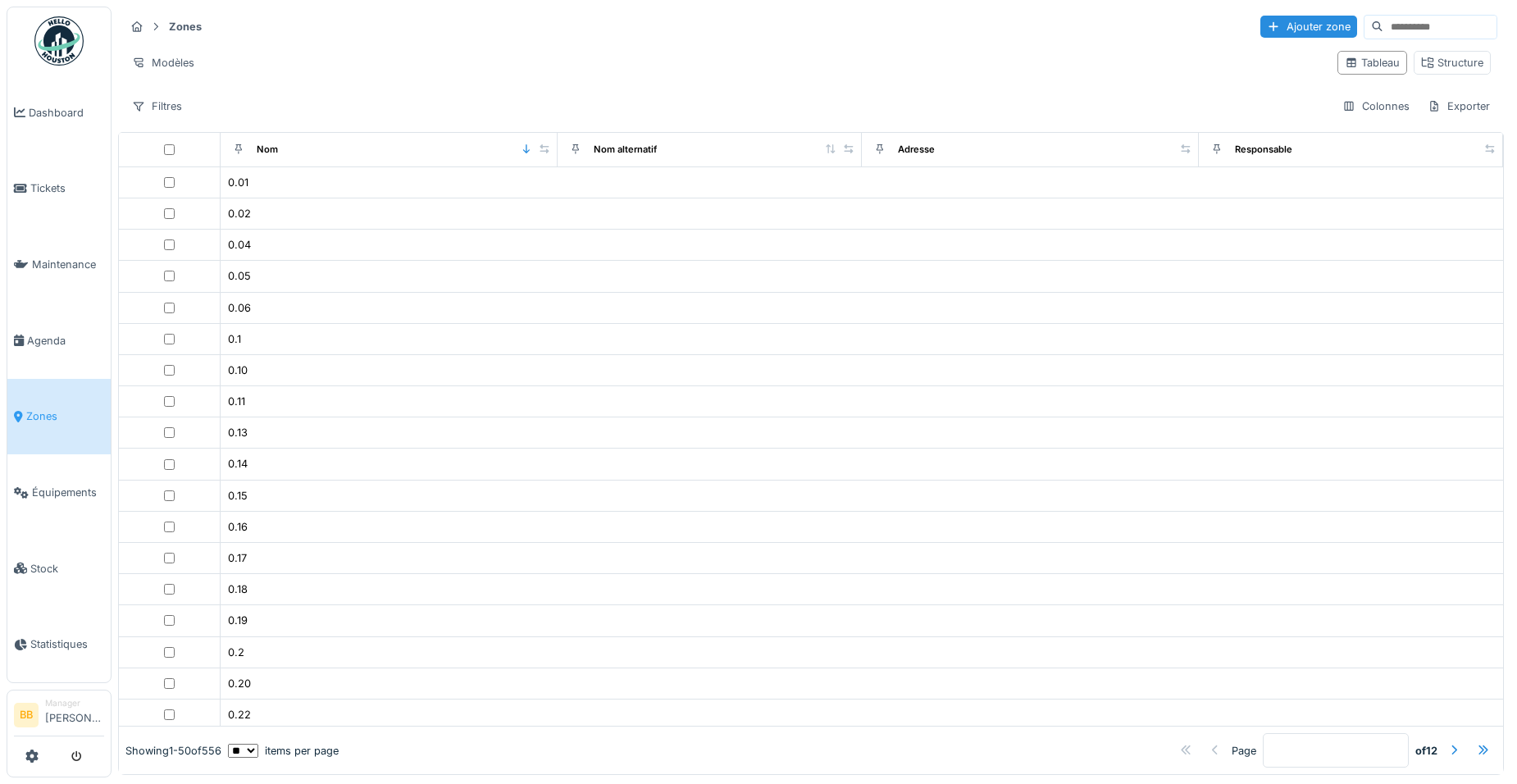
click at [47, 409] on span "Zones" at bounding box center [65, 416] width 78 height 16
click at [1448, 64] on div "Structure" at bounding box center [1451, 62] width 62 height 16
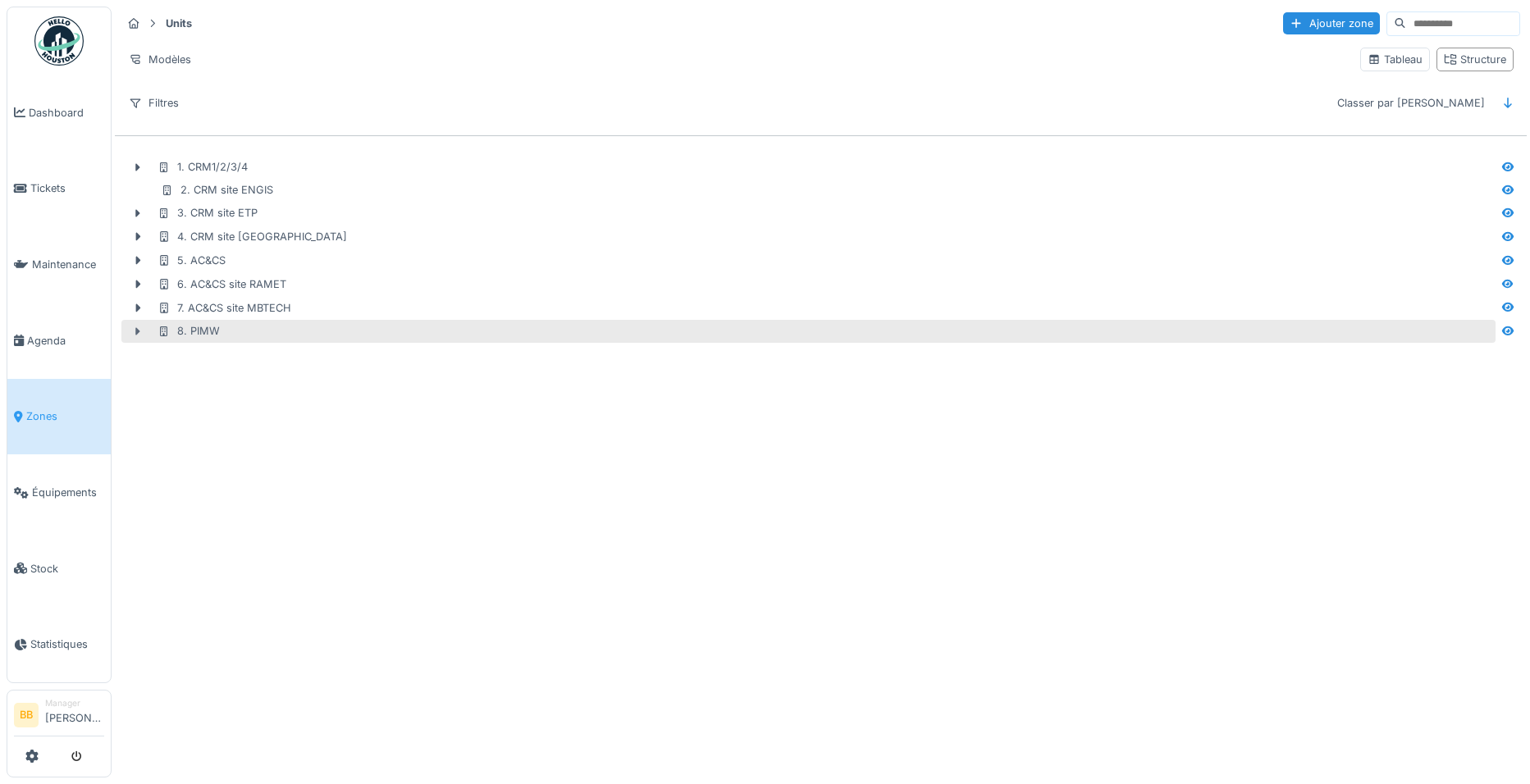
click at [134, 331] on icon at bounding box center [138, 332] width 13 height 11
click at [197, 332] on div "8. PIMW" at bounding box center [188, 331] width 62 height 16
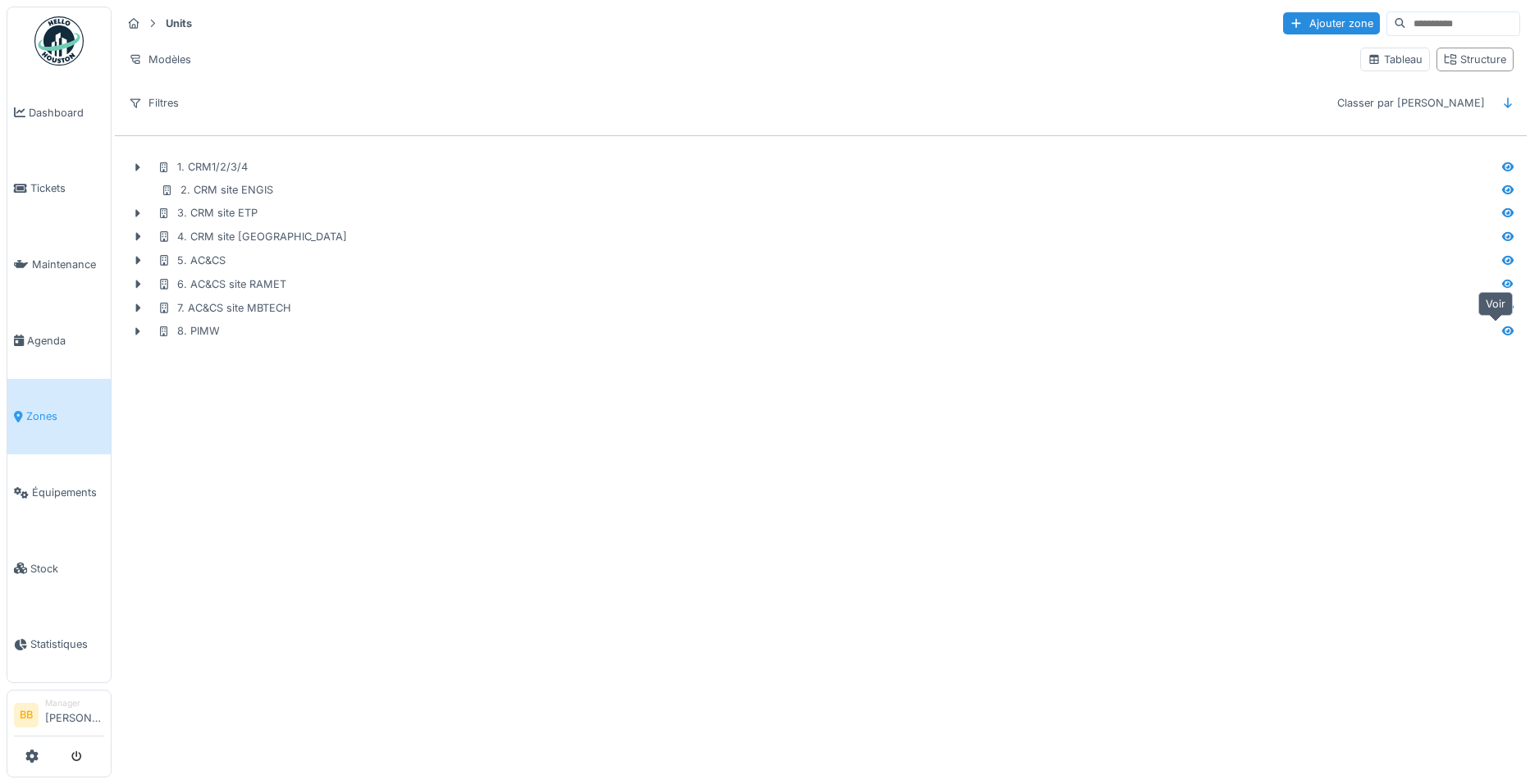
click at [1501, 336] on div at bounding box center [1508, 331] width 13 height 16
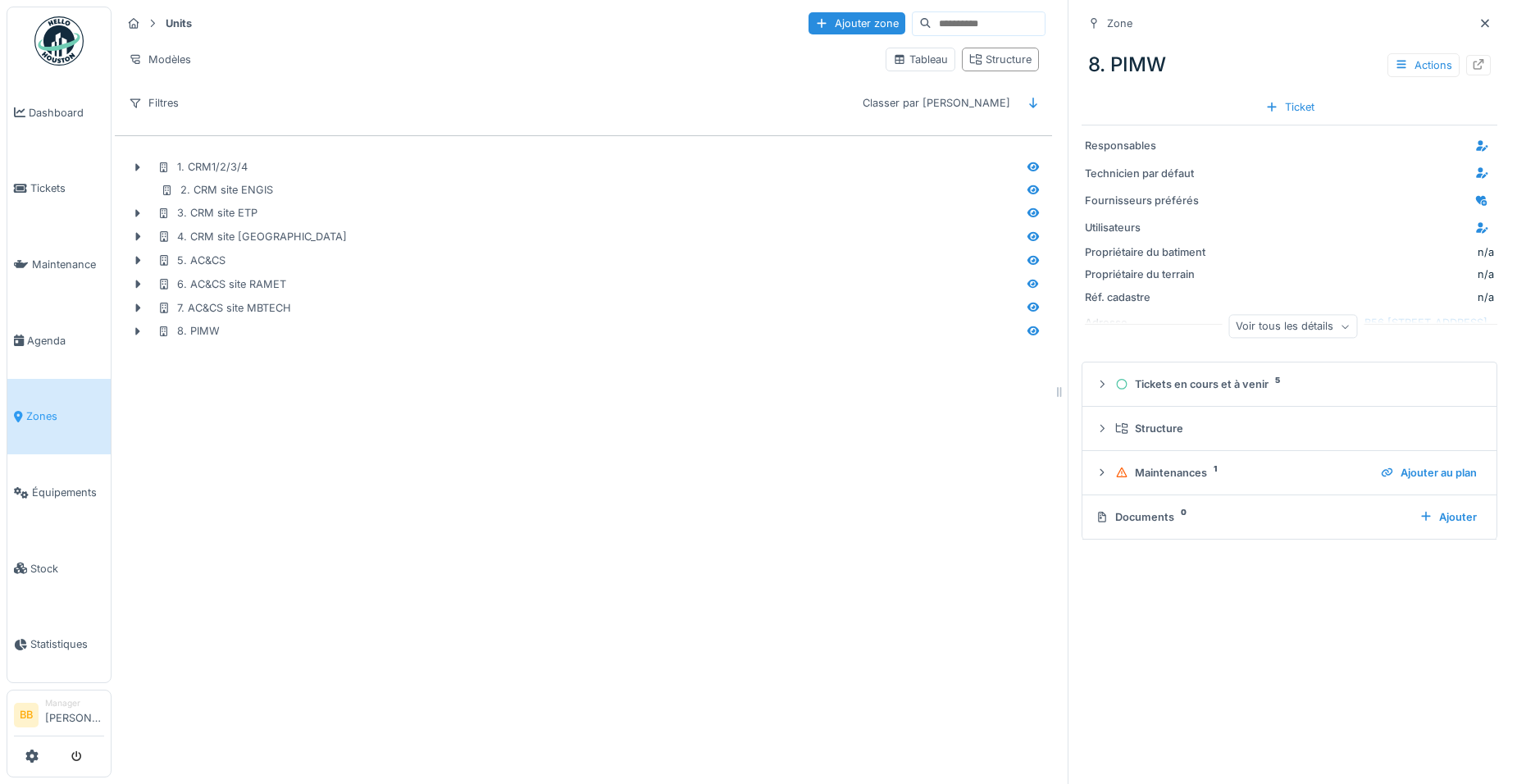
click at [1255, 327] on div "Voir tous les détails" at bounding box center [1292, 327] width 129 height 24
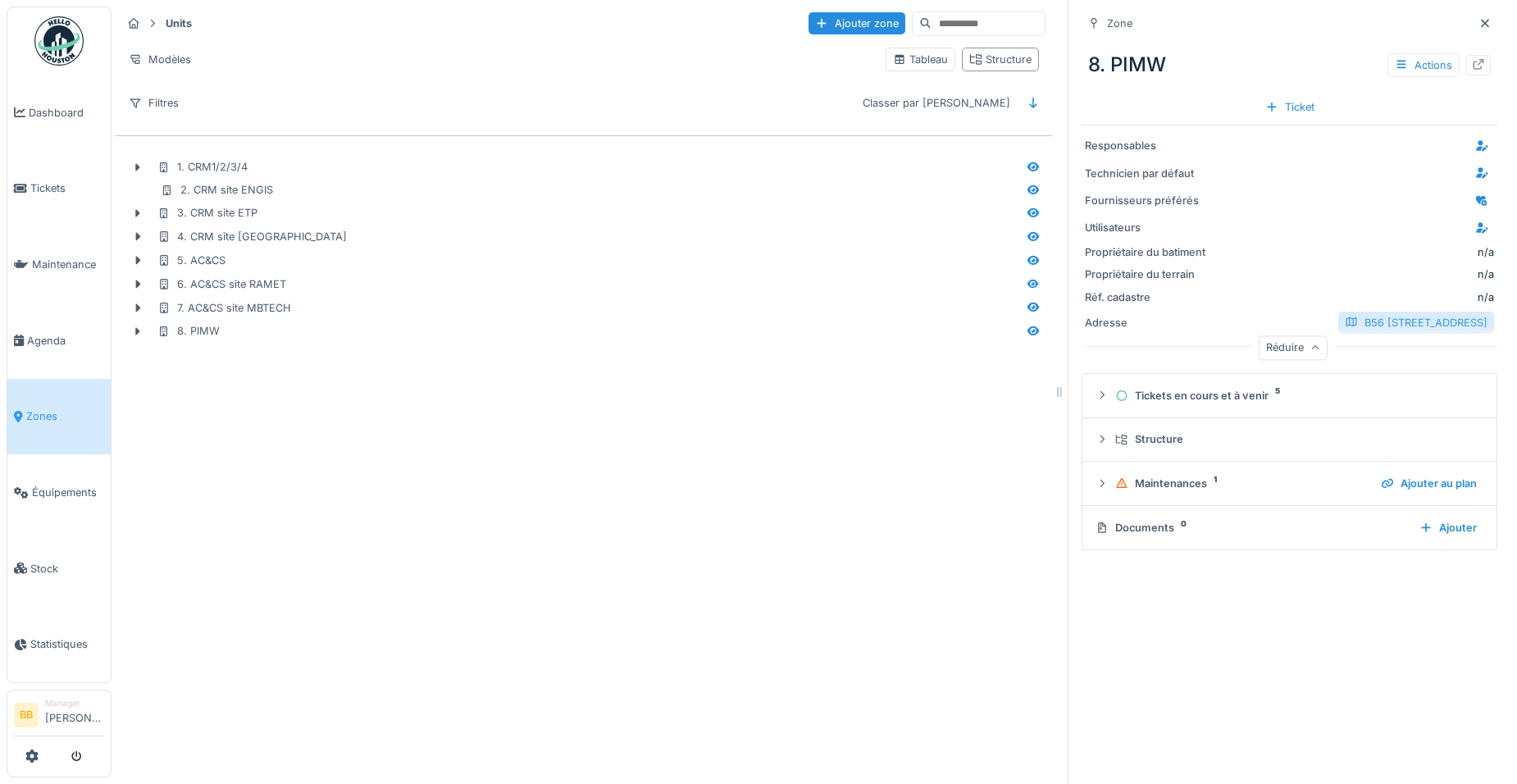
drag, startPoint x: 1285, startPoint y: 344, endPoint x: 1223, endPoint y: 326, distance: 64.6
click at [1223, 326] on div "Responsables Technicien par défaut Fournisseurs préférés Utilisateurs Propriéta…" at bounding box center [1289, 246] width 416 height 241
drag, startPoint x: 1255, startPoint y: 340, endPoint x: 1182, endPoint y: 342, distance: 73.0
click at [1182, 342] on div "Réduire" at bounding box center [1292, 350] width 416 height 53
